Goal: Navigation & Orientation: Find specific page/section

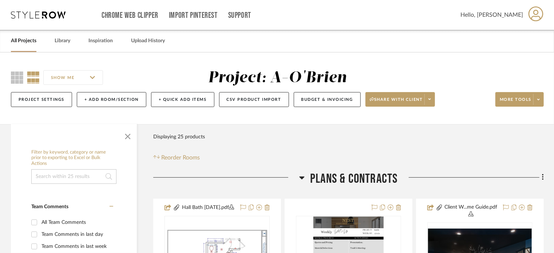
click at [31, 44] on link "All Projects" at bounding box center [23, 41] width 25 height 10
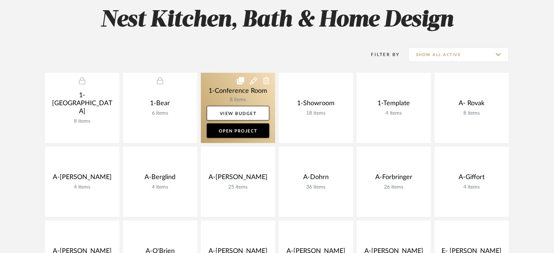
scroll to position [146, 0]
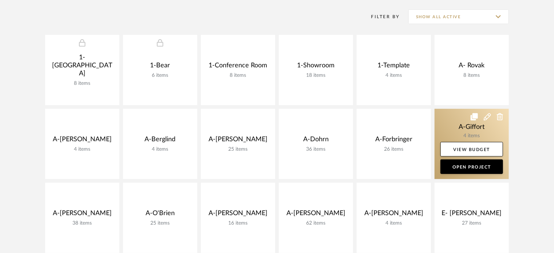
click at [458, 126] on link at bounding box center [472, 144] width 74 height 70
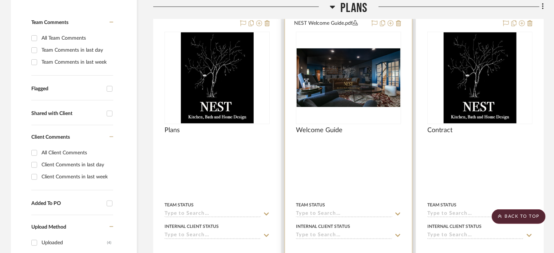
scroll to position [146, 0]
